Goal: Task Accomplishment & Management: Use online tool/utility

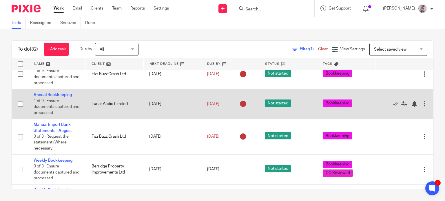
scroll to position [55, 0]
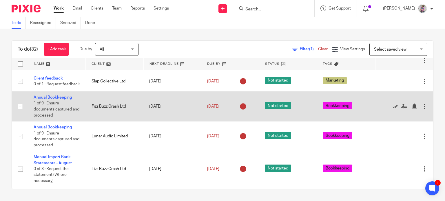
click at [60, 96] on link "Annual Bookkeeping" at bounding box center [53, 98] width 38 height 4
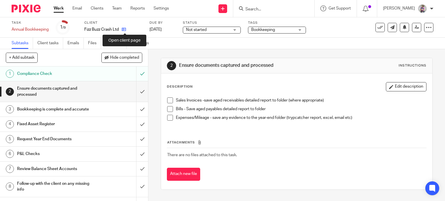
click at [125, 28] on icon at bounding box center [124, 29] width 4 height 4
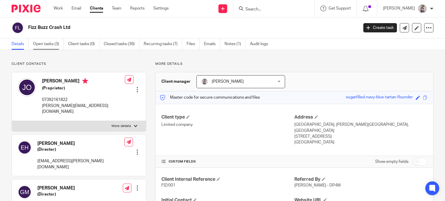
click at [47, 45] on link "Open tasks (3)" at bounding box center [48, 44] width 31 height 11
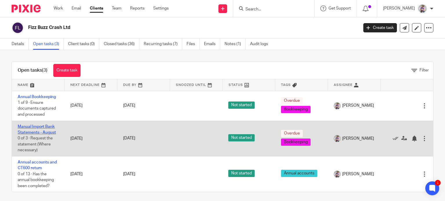
click at [42, 132] on link "Manual Import Bank Statements - August" at bounding box center [37, 130] width 38 height 10
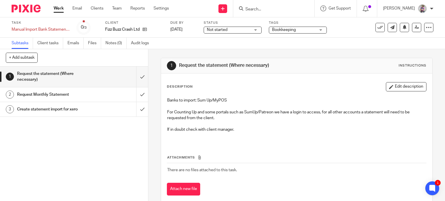
click at [57, 8] on link "Work" at bounding box center [59, 9] width 10 height 6
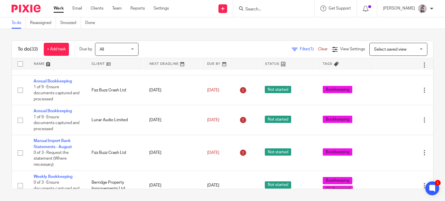
scroll to position [71, 0]
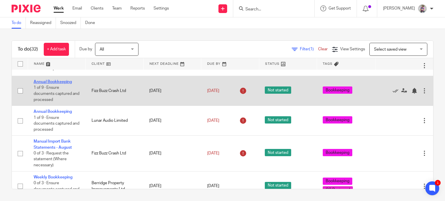
click at [59, 80] on link "Annual Bookkeeping" at bounding box center [53, 82] width 38 height 4
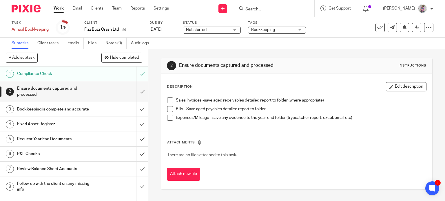
click at [259, 10] on input "Search" at bounding box center [271, 9] width 52 height 5
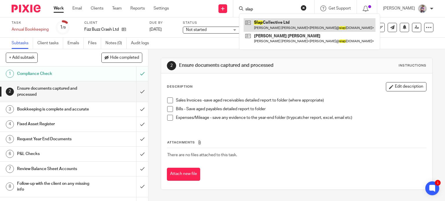
type input "slap"
click at [277, 25] on link at bounding box center [310, 24] width 132 height 13
